Goal: Task Accomplishment & Management: Use online tool/utility

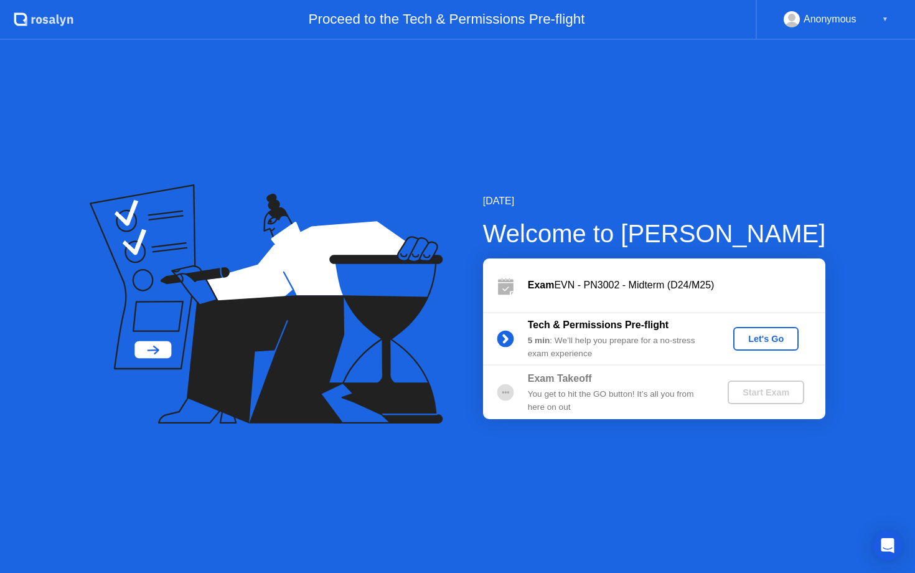
click at [773, 341] on div "Let's Go" at bounding box center [765, 339] width 55 height 10
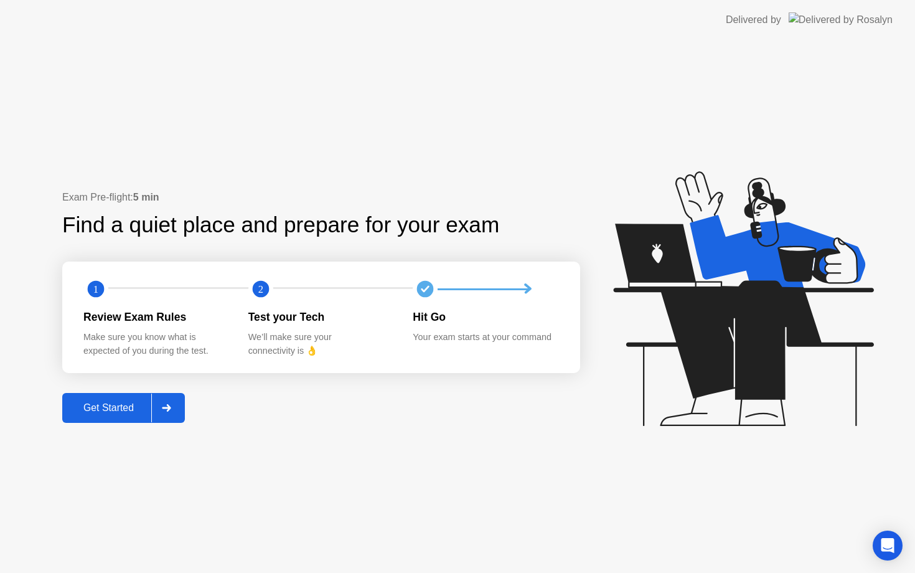
click at [125, 410] on div "Get Started" at bounding box center [108, 407] width 85 height 11
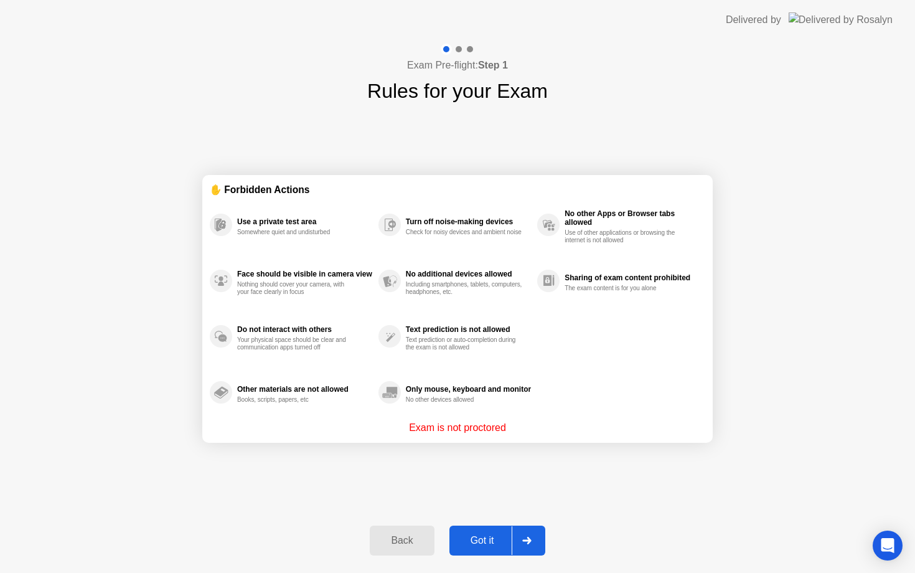
click at [499, 540] on div "Got it" at bounding box center [482, 540] width 59 height 11
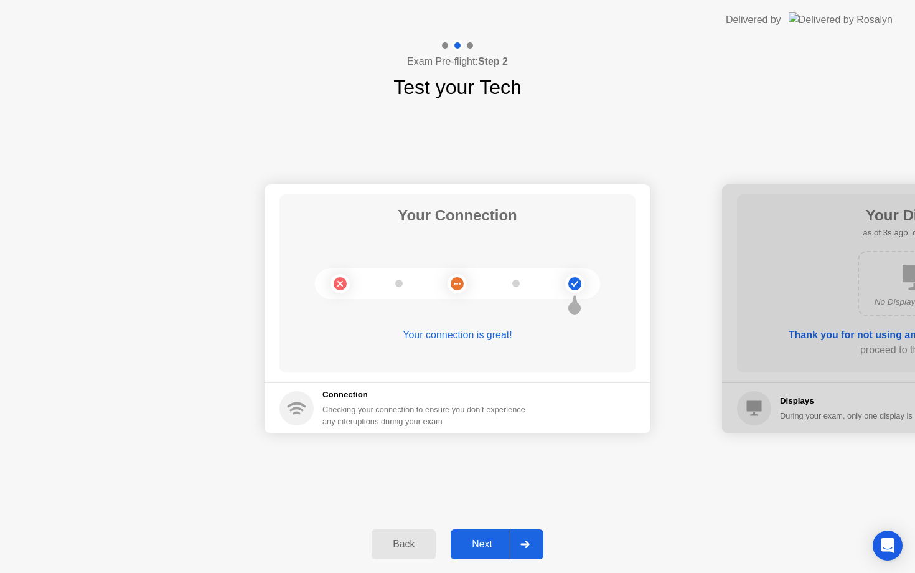
click at [499, 540] on div "Next" at bounding box center [481, 544] width 55 height 11
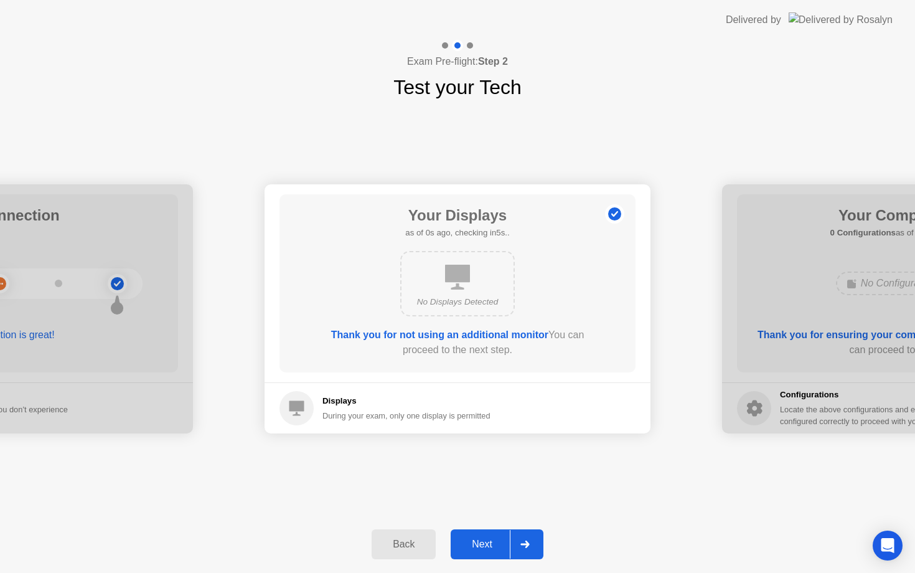
click at [499, 540] on div "Next" at bounding box center [481, 544] width 55 height 11
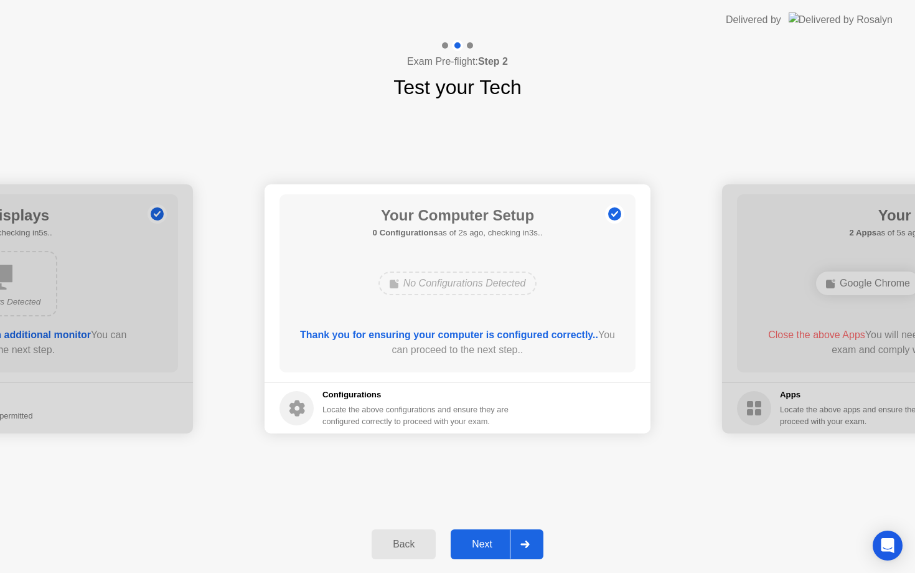
click at [499, 540] on div "Next" at bounding box center [481, 544] width 55 height 11
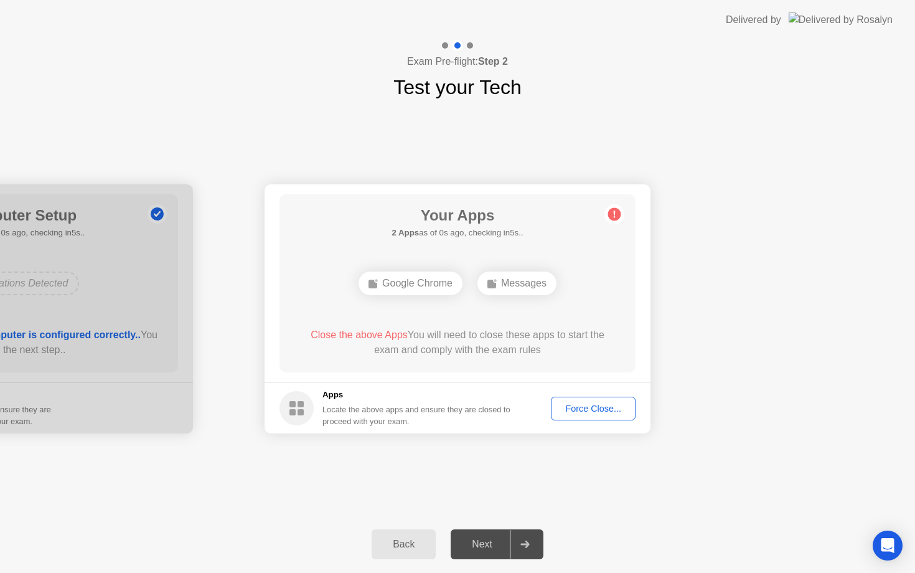
click at [591, 410] on div "Force Close..." at bounding box center [593, 408] width 76 height 10
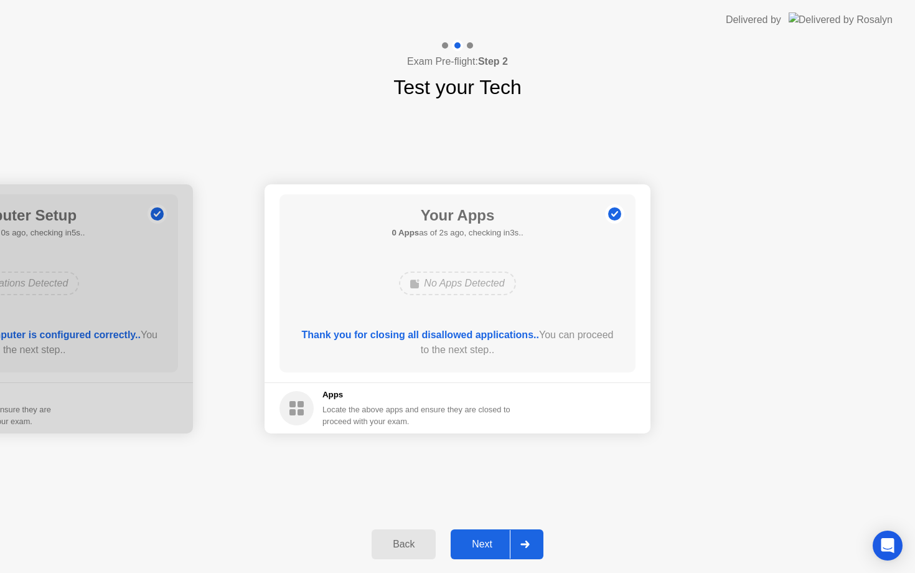
click at [482, 542] on div "Next" at bounding box center [481, 544] width 55 height 11
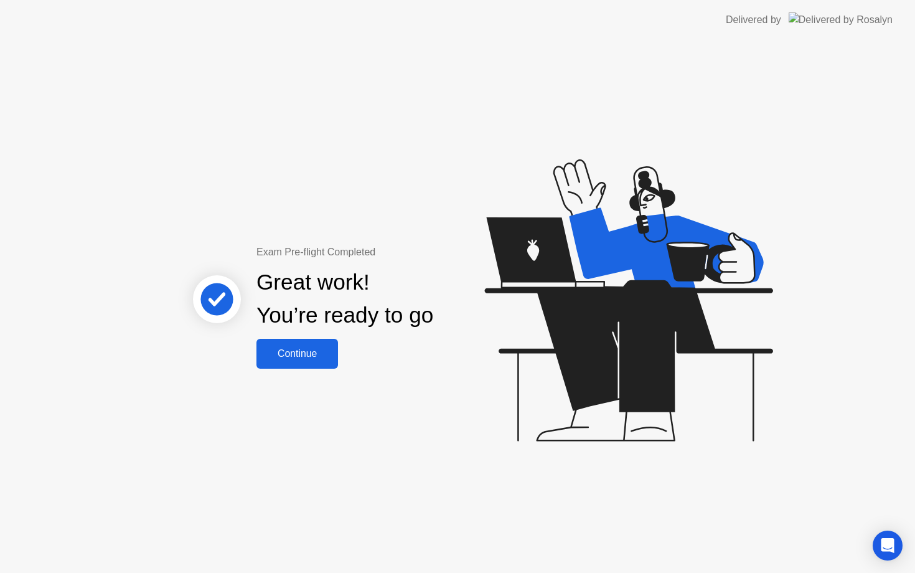
click at [299, 352] on div "Continue" at bounding box center [297, 353] width 74 height 11
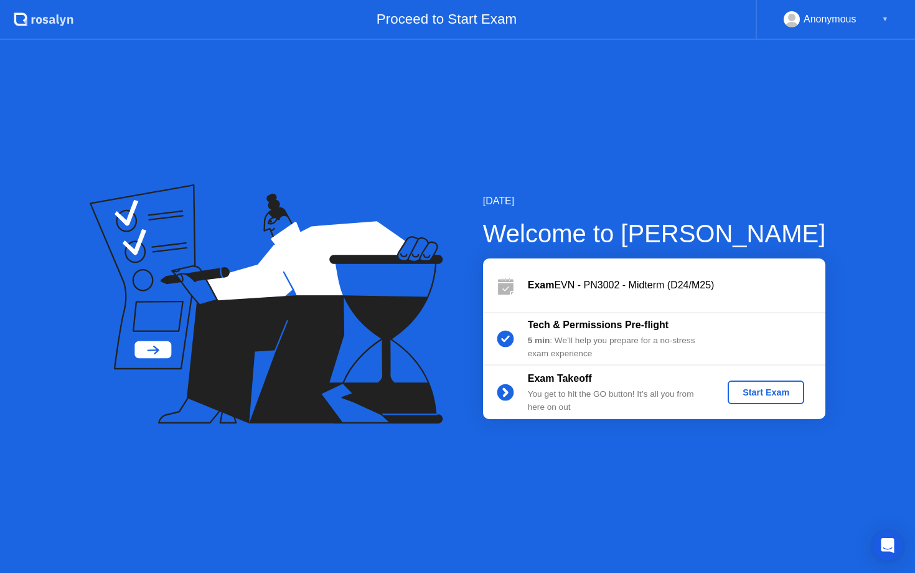
click at [768, 392] on div "Start Exam" at bounding box center [766, 392] width 67 height 10
